Goal: Information Seeking & Learning: Learn about a topic

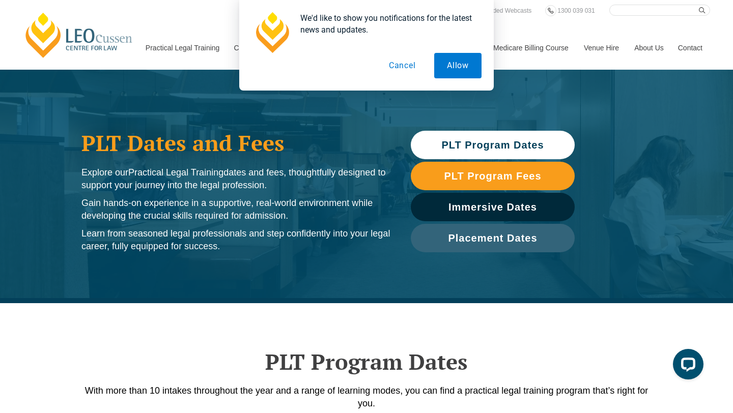
click at [397, 65] on button "Cancel" at bounding box center [402, 65] width 52 height 25
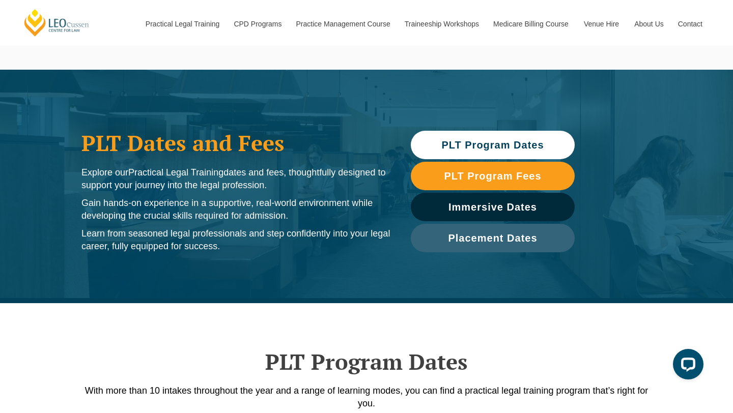
scroll to position [11, 0]
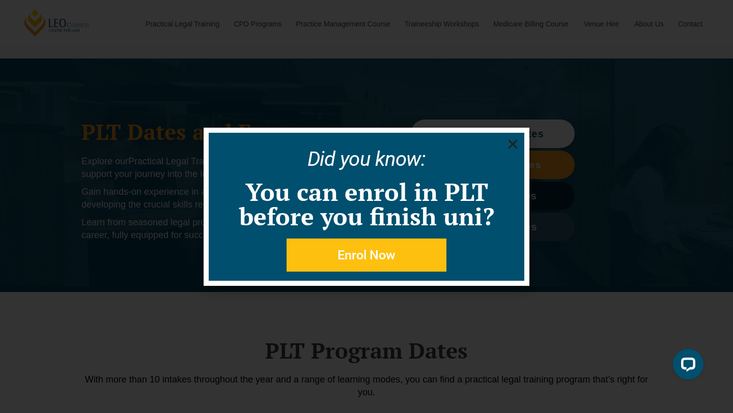
click at [510, 144] on icon "Close" at bounding box center [512, 144] width 13 height 13
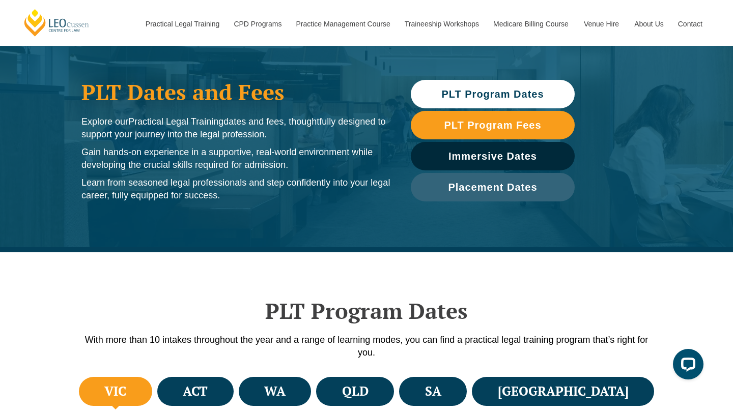
scroll to position [0, 0]
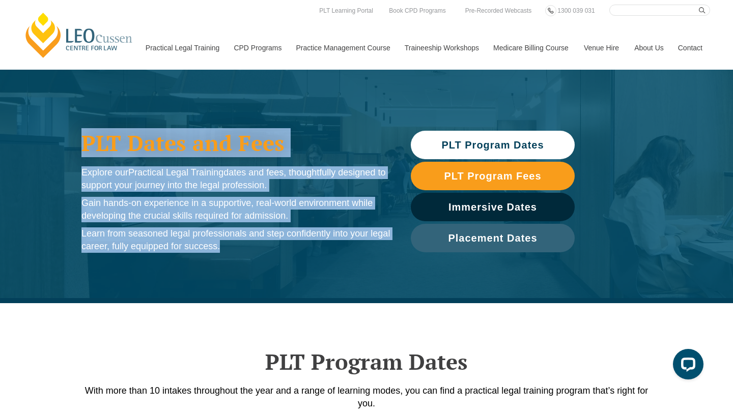
drag, startPoint x: 81, startPoint y: 140, endPoint x: 231, endPoint y: 249, distance: 184.7
click at [231, 249] on div "PLT Dates and Fees Explore our Practical Legal Training dates and fees, thought…" at bounding box center [235, 191] width 319 height 142
click at [231, 249] on p "Learn from seasoned legal professionals and step confidently into your legal ca…" at bounding box center [235, 239] width 309 height 25
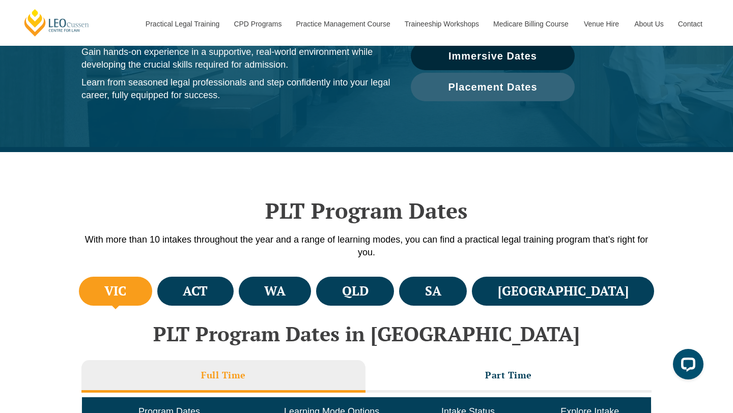
scroll to position [293, 0]
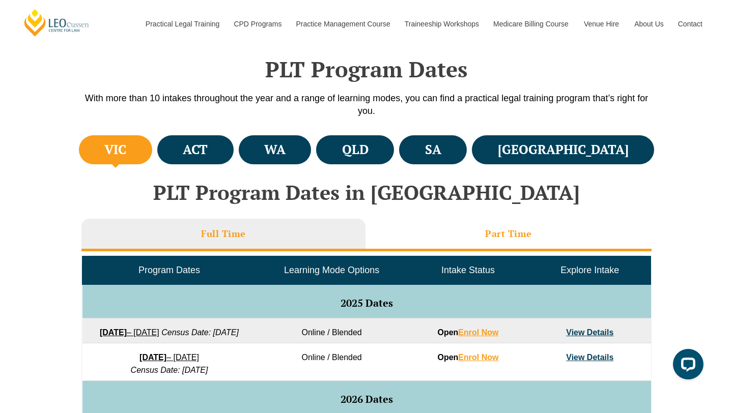
click at [478, 239] on li "Part Time" at bounding box center [508, 235] width 286 height 33
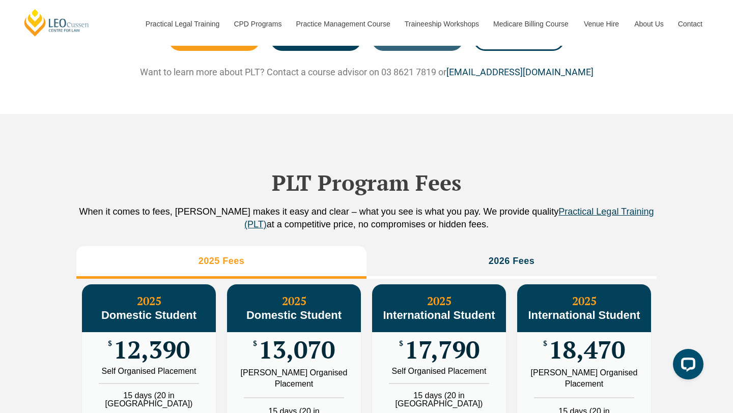
scroll to position [934, 0]
